Goal: Task Accomplishment & Management: Manage account settings

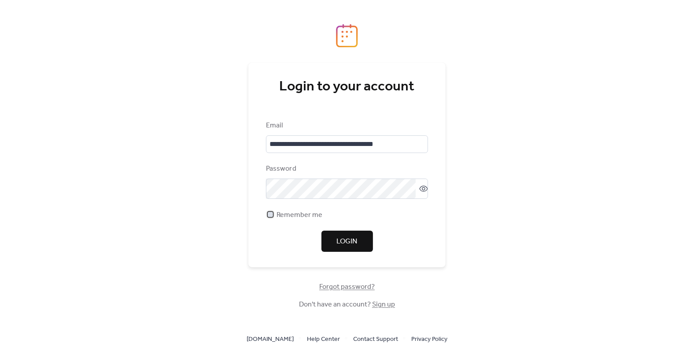
click at [287, 218] on span "Remember me" at bounding box center [300, 215] width 46 height 11
click at [340, 241] on span "Login" at bounding box center [347, 241] width 21 height 11
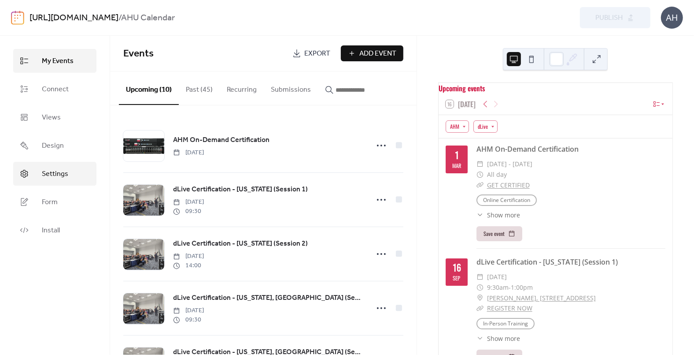
click at [57, 178] on span "Settings" at bounding box center [55, 174] width 26 height 11
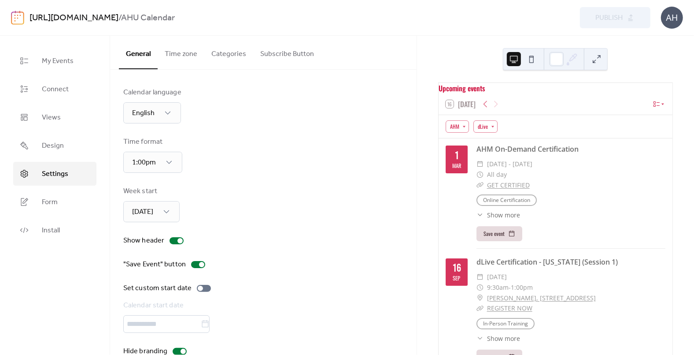
click at [291, 55] on button "Subscribe Button" at bounding box center [287, 52] width 68 height 33
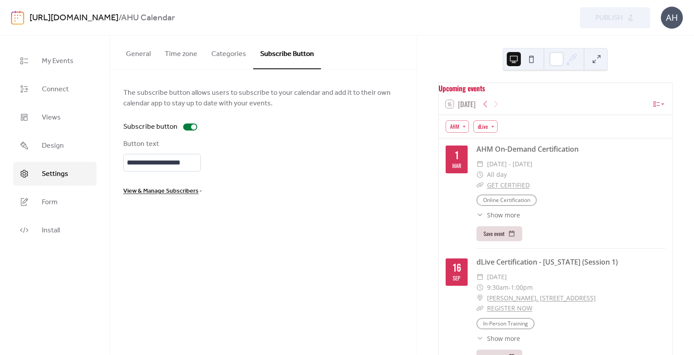
click at [171, 194] on span "View & Manage Subscribers" at bounding box center [160, 191] width 75 height 11
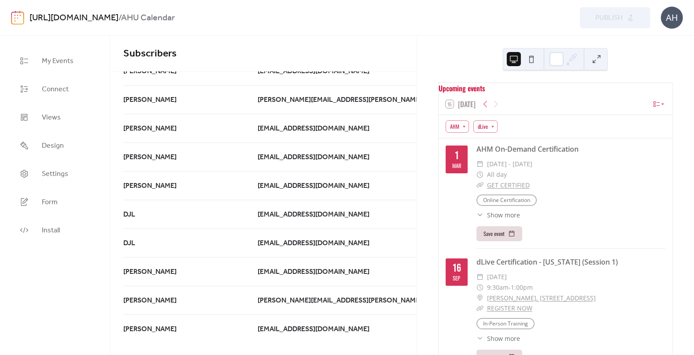
scroll to position [99, 0]
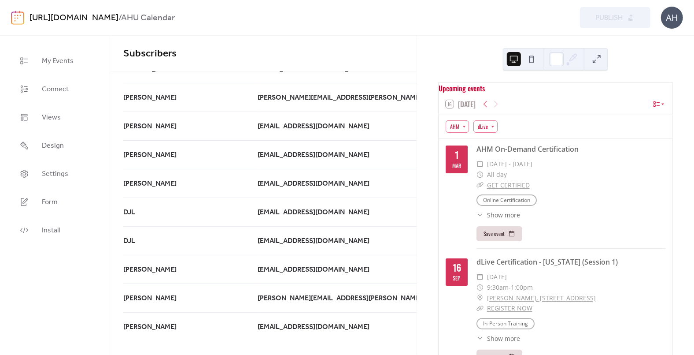
drag, startPoint x: 124, startPoint y: 111, endPoint x: 381, endPoint y: 259, distance: 296.7
click at [177, 17] on span "[PERSON_NAME]" at bounding box center [149, 12] width 53 height 11
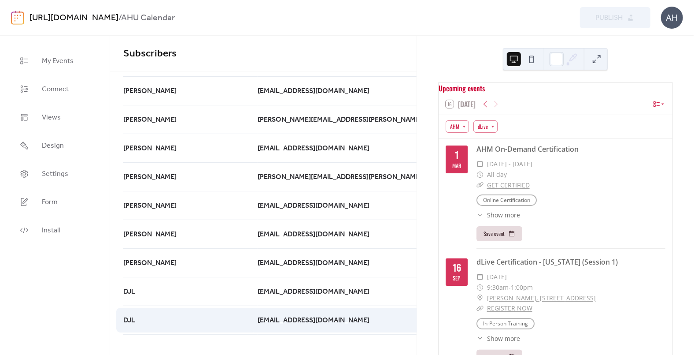
scroll to position [0, 0]
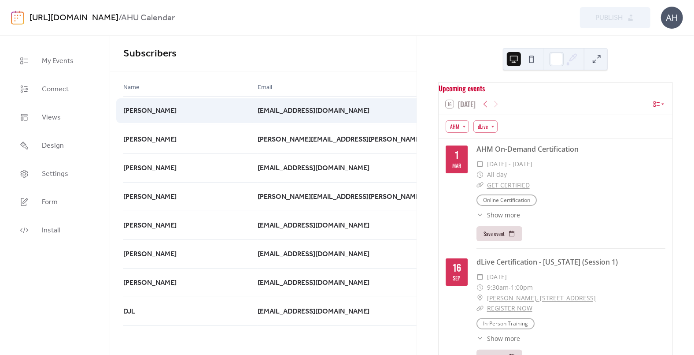
click at [547, 107] on icon at bounding box center [554, 111] width 14 height 14
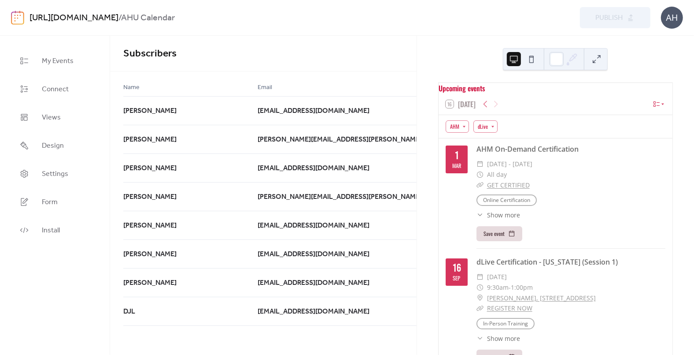
click at [411, 81] on div "Name Email Date [PERSON_NAME] R [EMAIL_ADDRESS][DOMAIN_NAME] a minute ago [PERS…" at bounding box center [263, 204] width 307 height 266
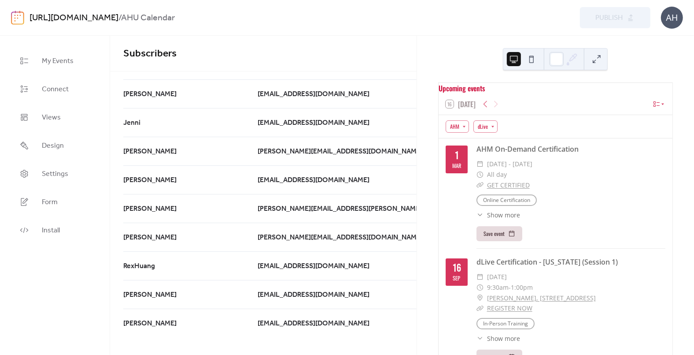
scroll to position [2528, 0]
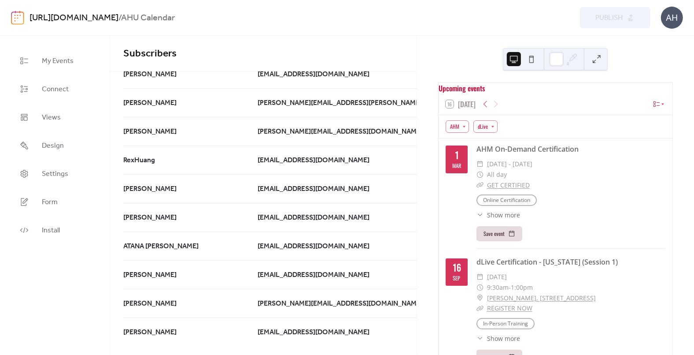
drag, startPoint x: 125, startPoint y: 112, endPoint x: 393, endPoint y: 319, distance: 339.2
copy div "[PERSON_NAME] [EMAIL_ADDRESS][DOMAIN_NAME] [DATE]"
